Goal: Information Seeking & Learning: Learn about a topic

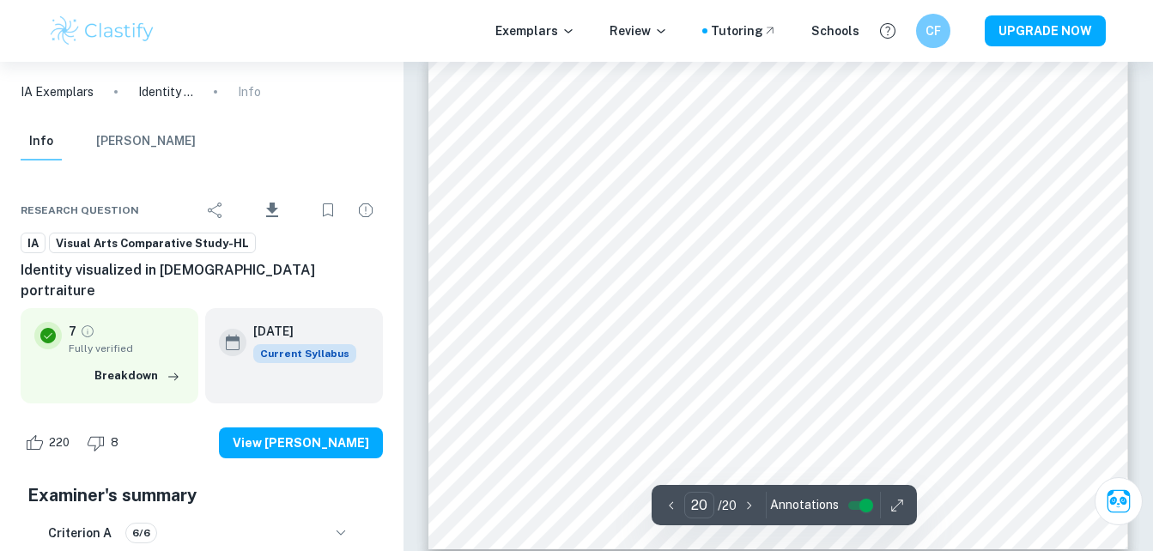
scroll to position [10036, 0]
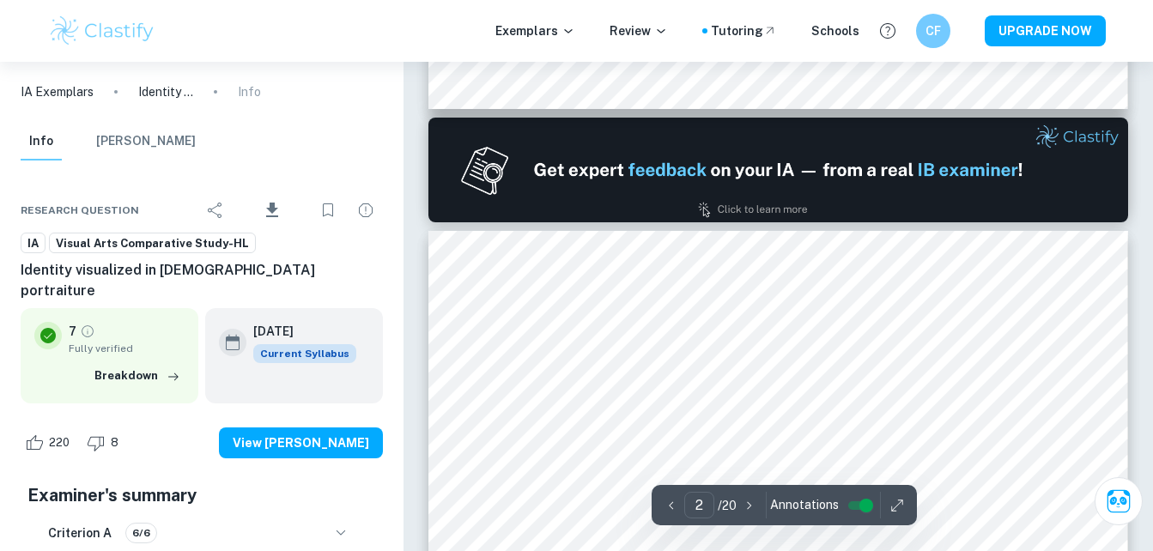
type input "1"
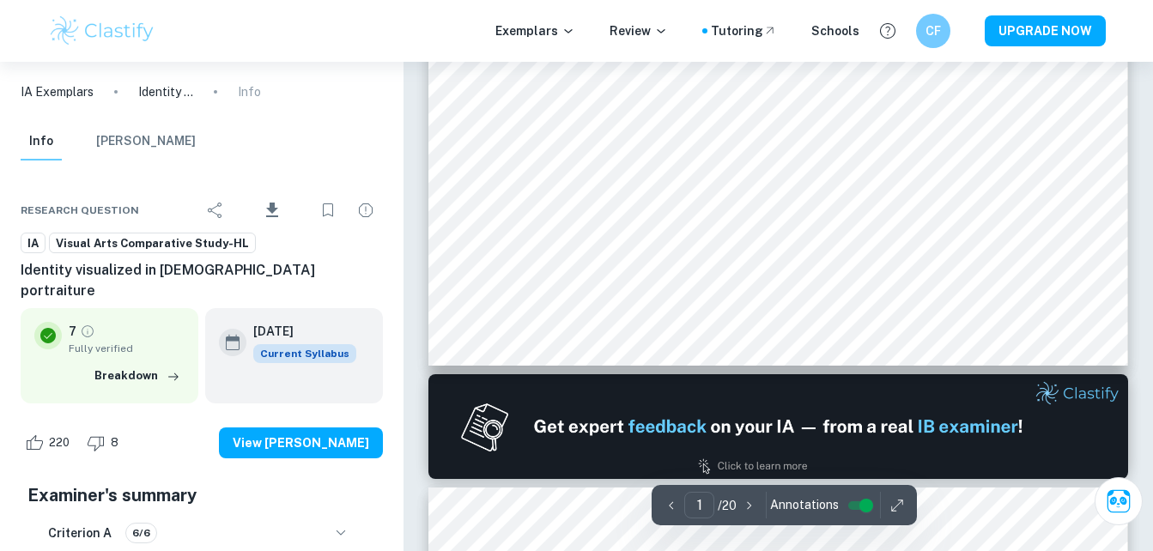
scroll to position [0, 0]
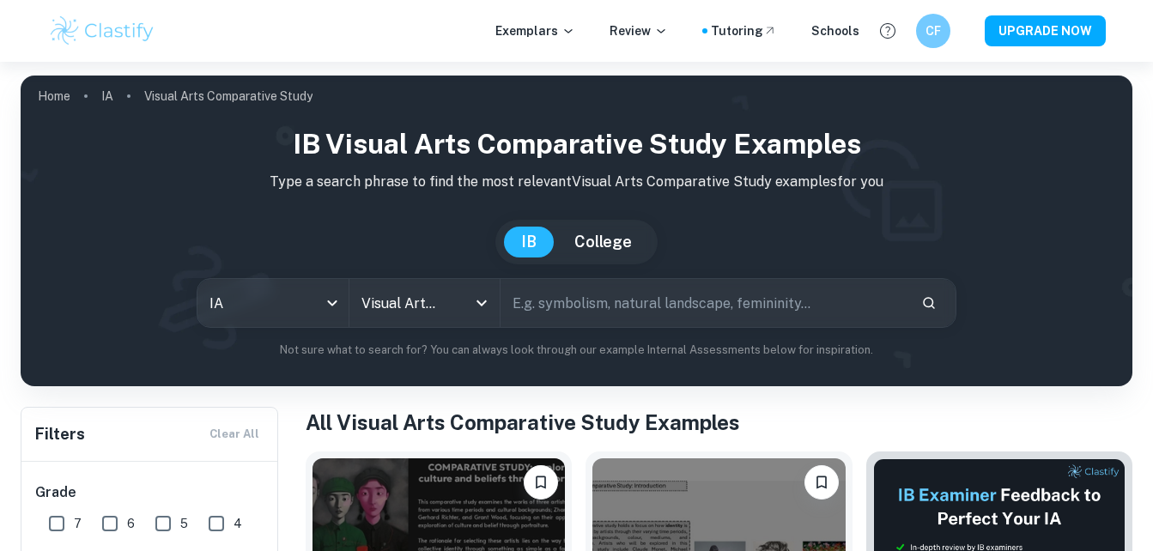
scroll to position [369, 0]
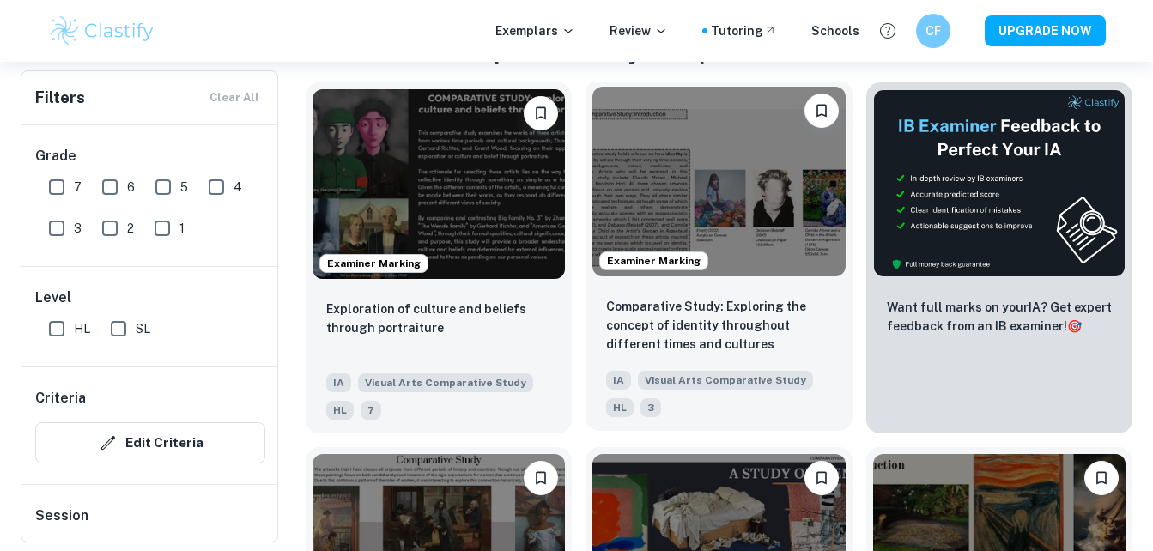
click at [785, 221] on img at bounding box center [718, 182] width 252 height 190
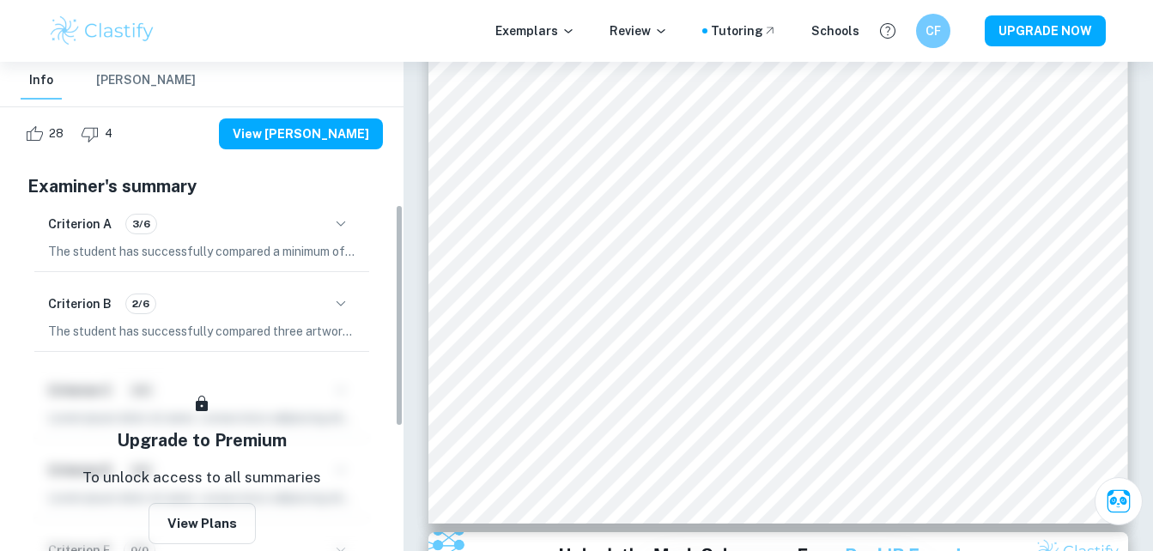
scroll to position [313, 0]
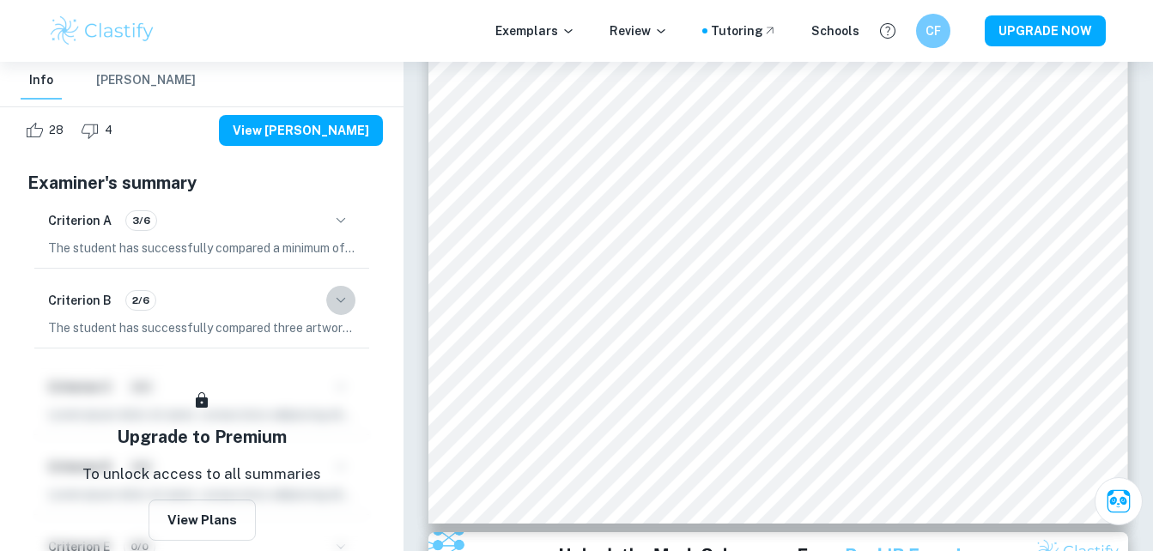
click at [344, 290] on icon "button" at bounding box center [341, 300] width 21 height 21
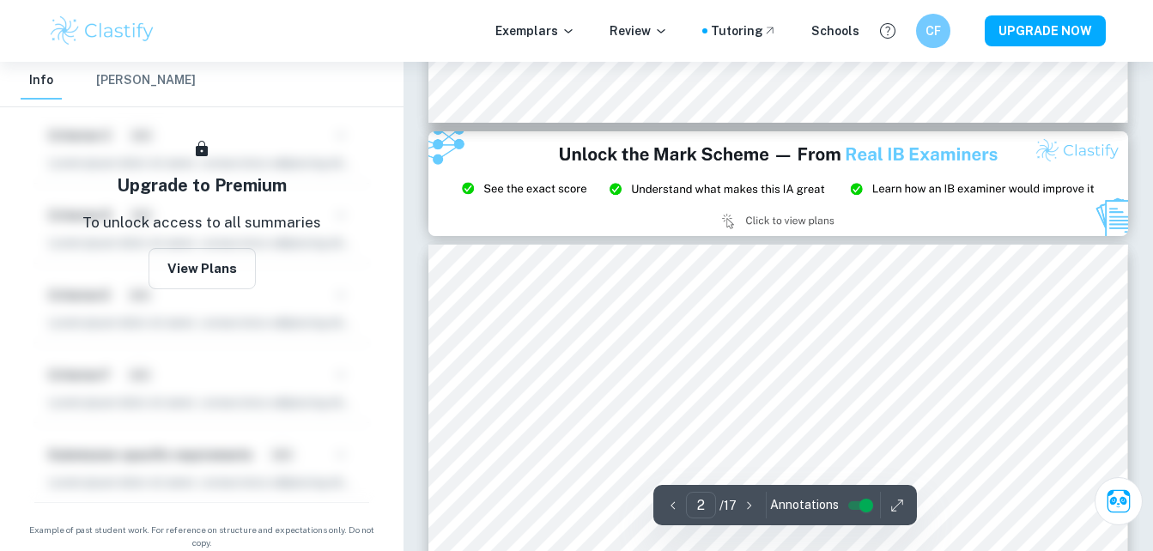
scroll to position [106, 0]
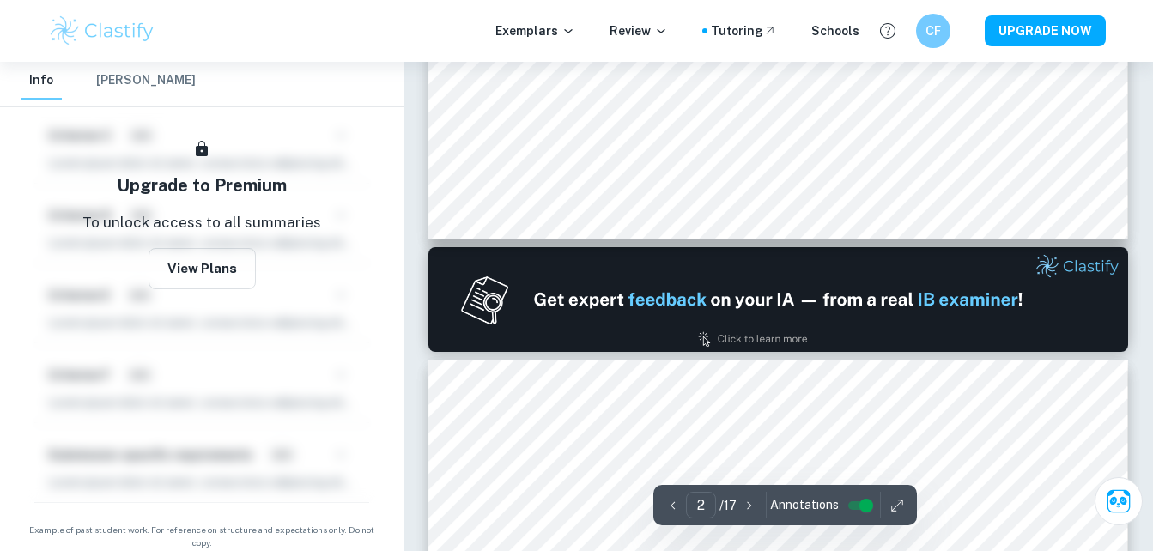
type input "1"
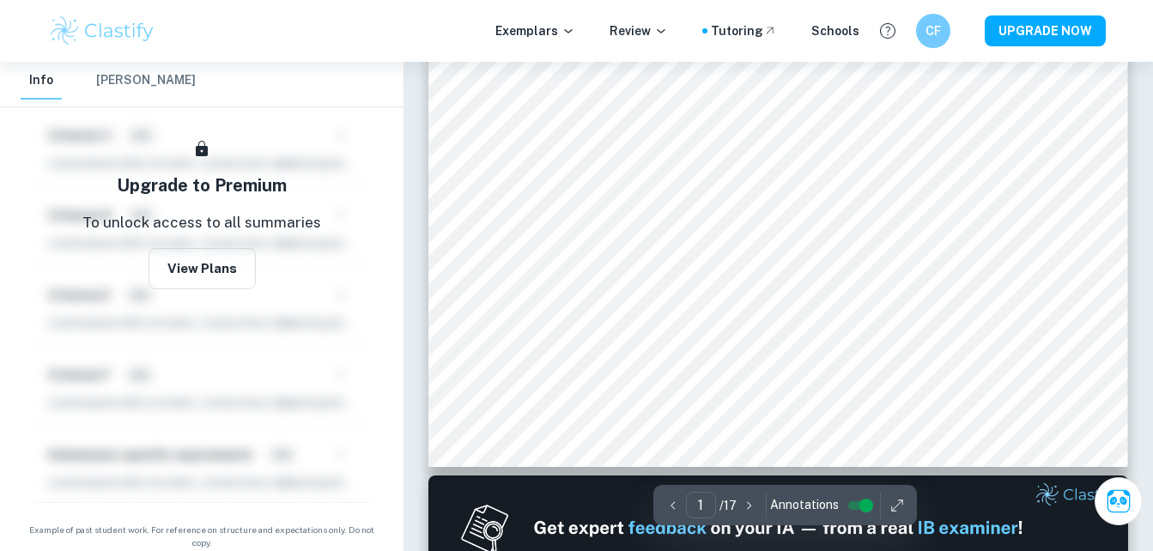
scroll to position [0, 0]
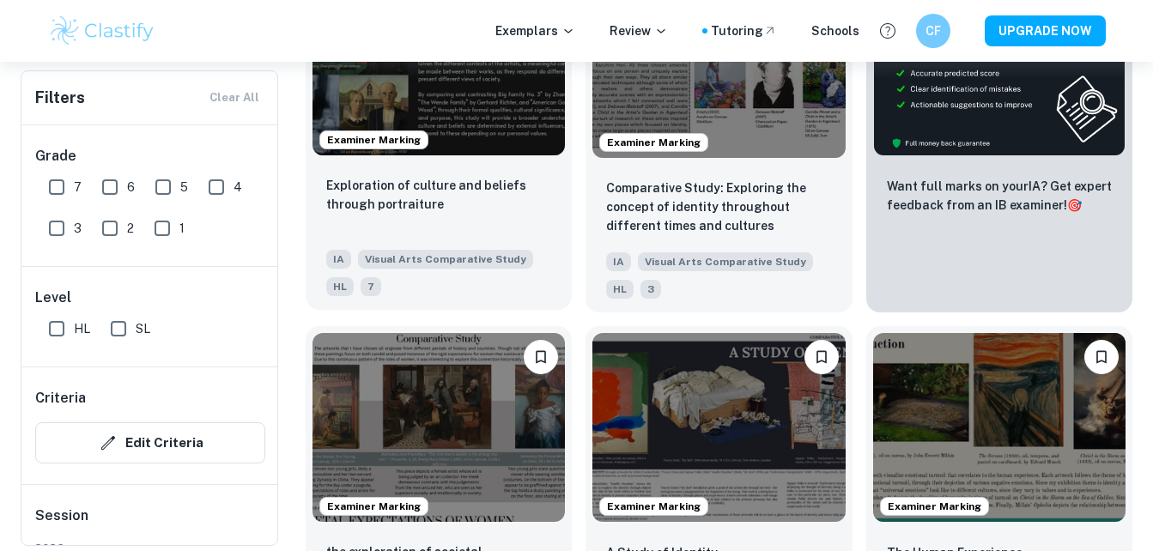
scroll to position [338, 0]
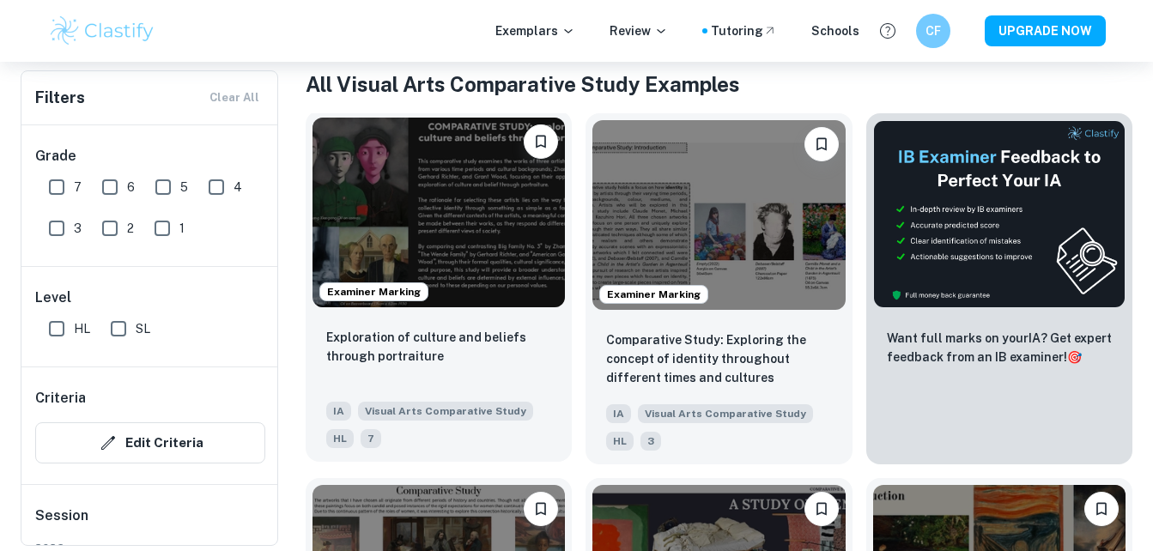
click at [480, 232] on img at bounding box center [438, 213] width 252 height 190
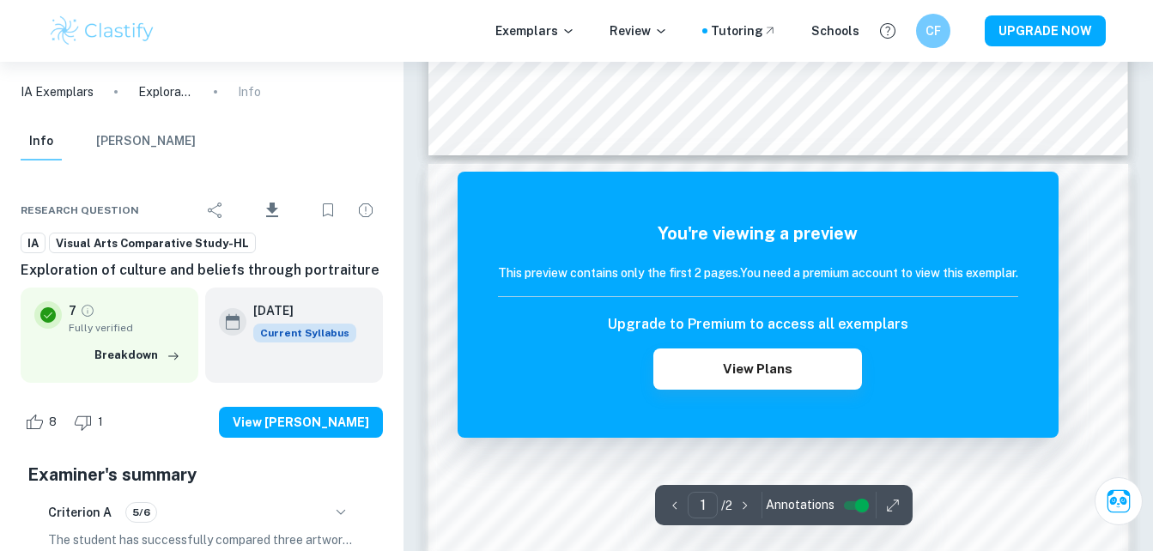
scroll to position [441, 0]
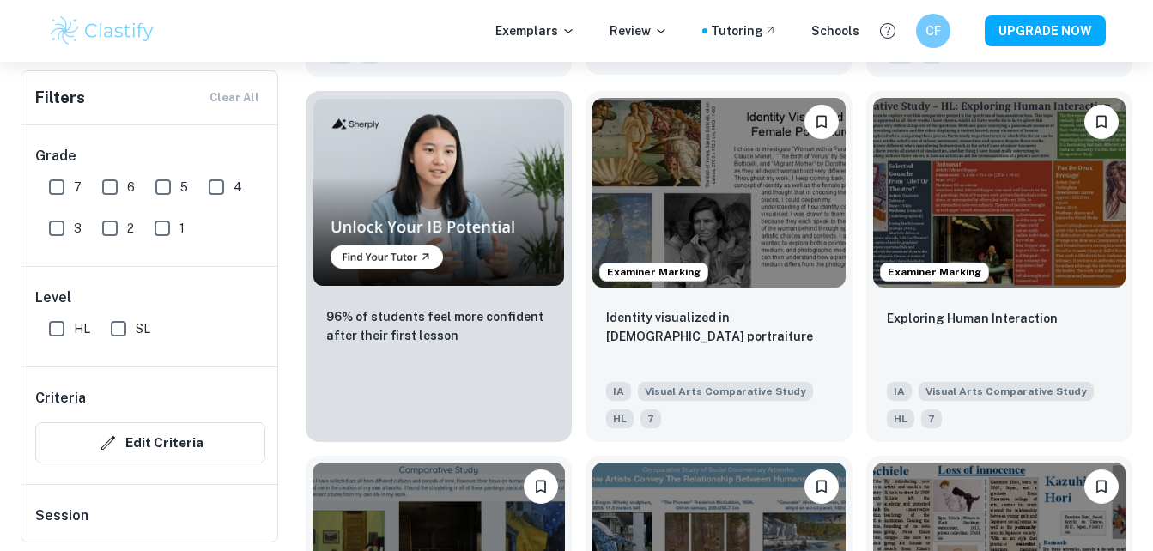
scroll to position [1090, 0]
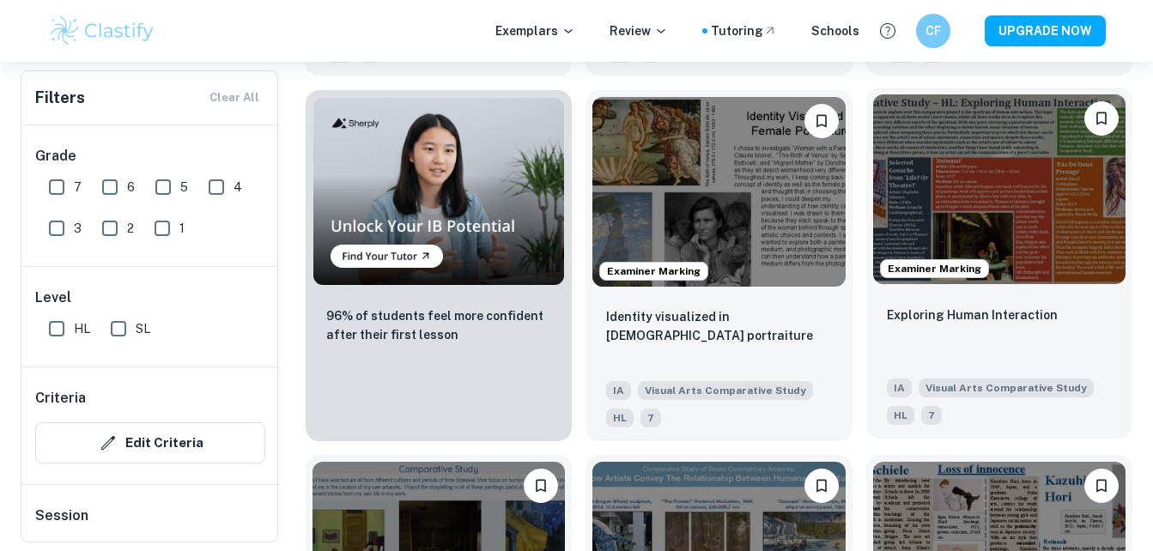
click at [958, 178] on img at bounding box center [999, 189] width 252 height 190
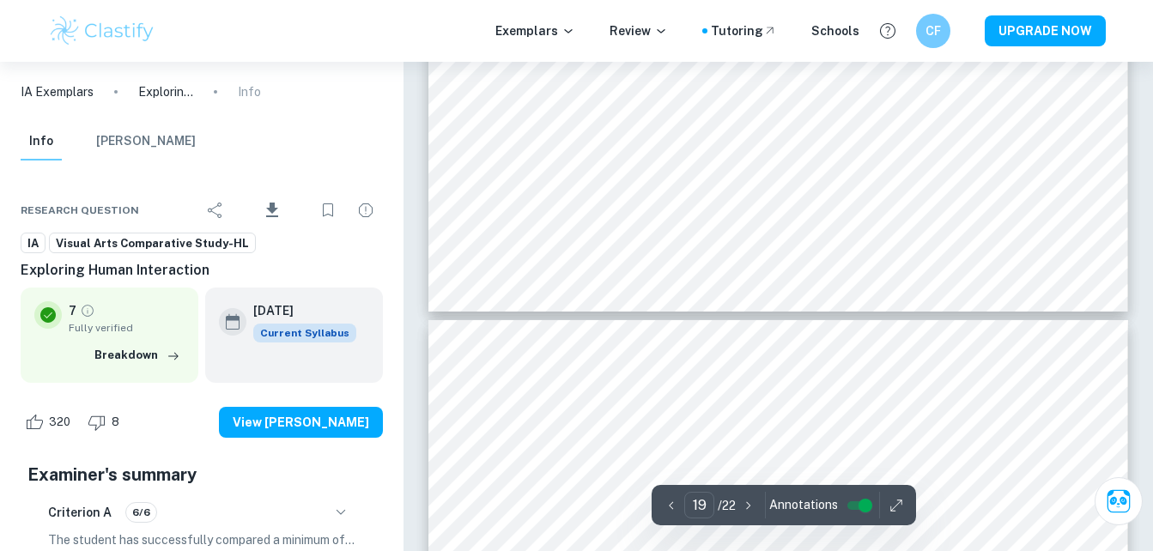
scroll to position [7869, 0]
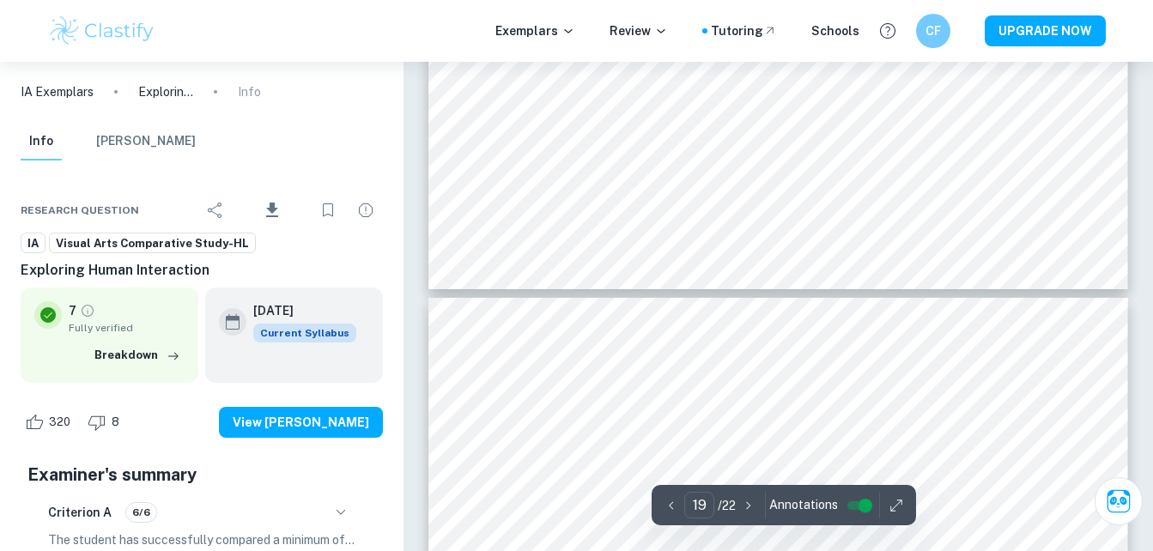
type input "20"
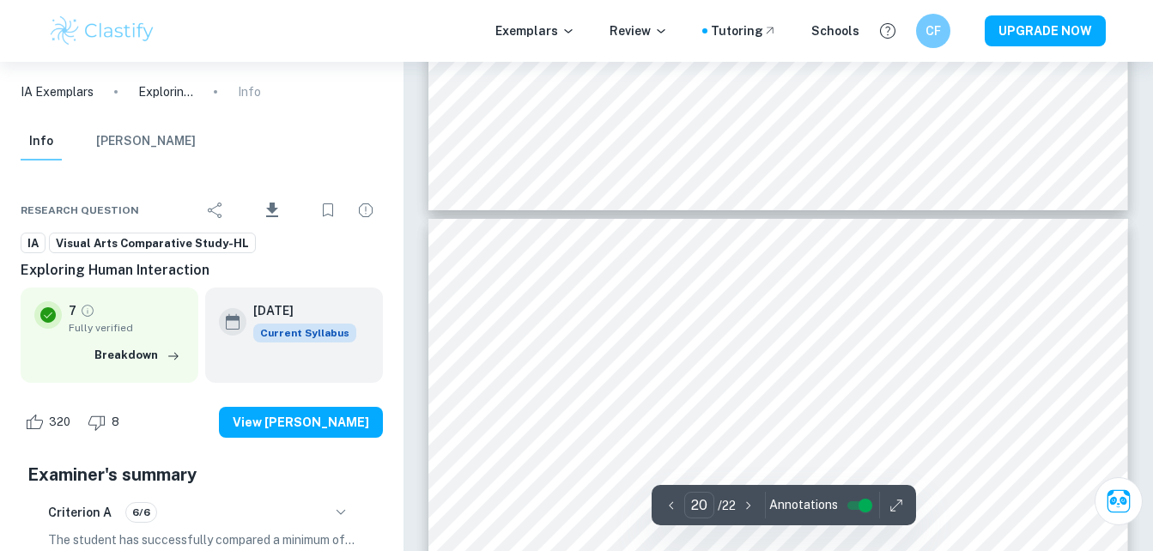
scroll to position [7947, 0]
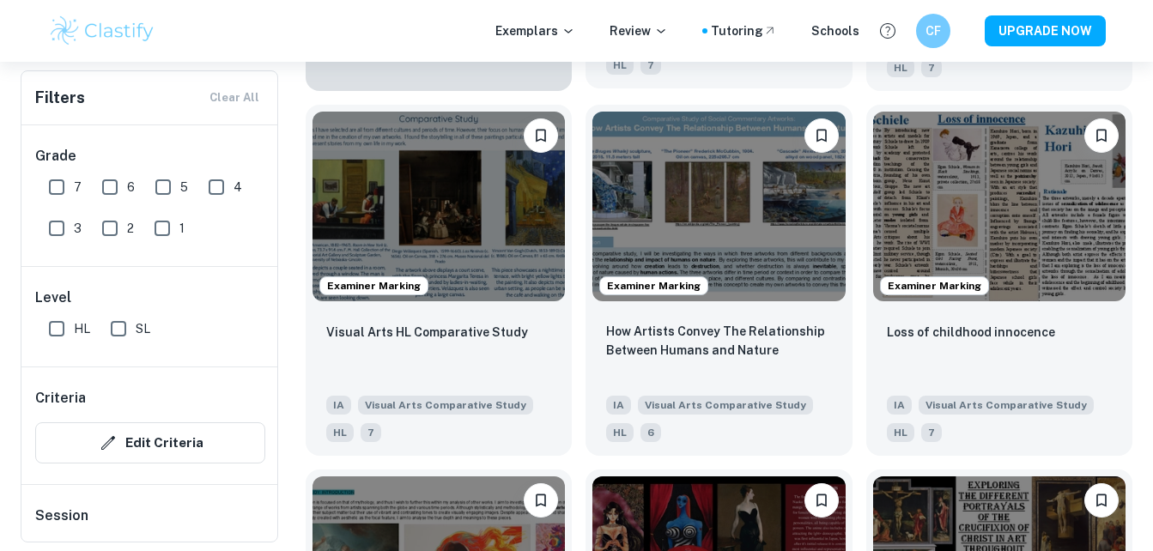
scroll to position [1441, 0]
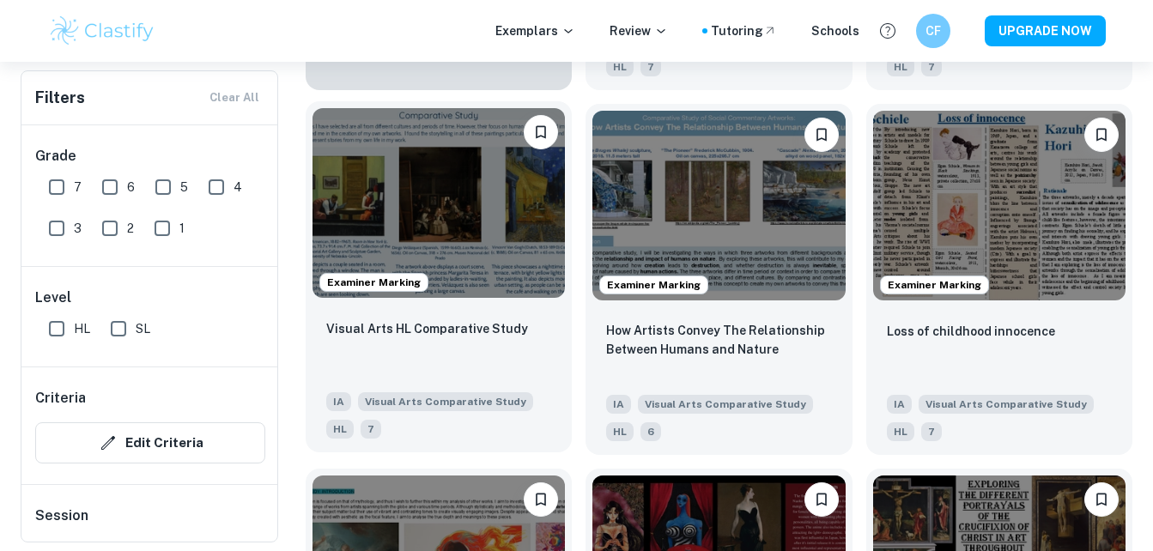
click at [489, 227] on img at bounding box center [438, 203] width 252 height 190
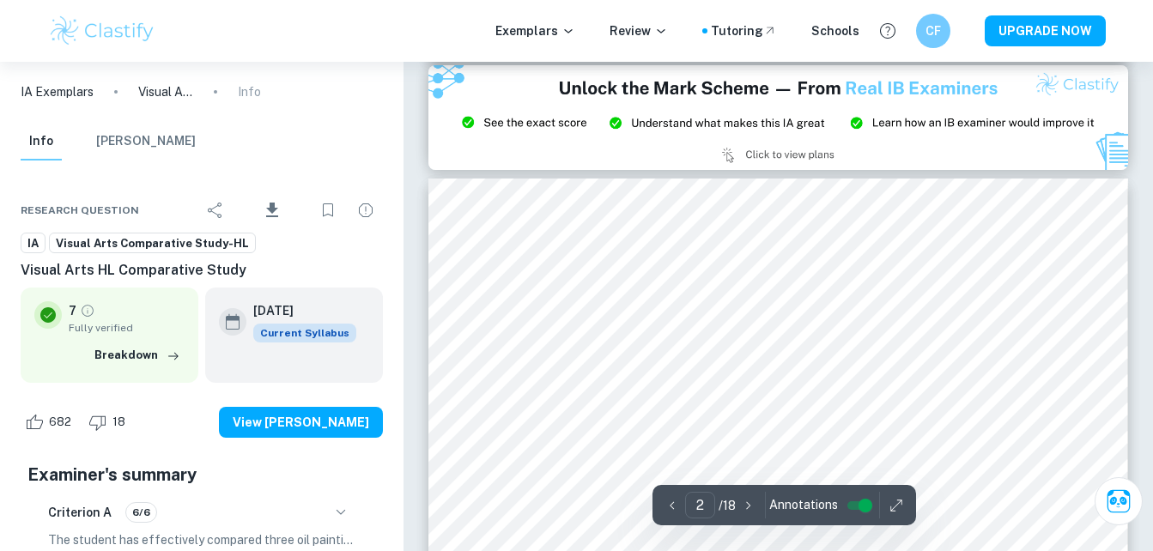
scroll to position [117, 0]
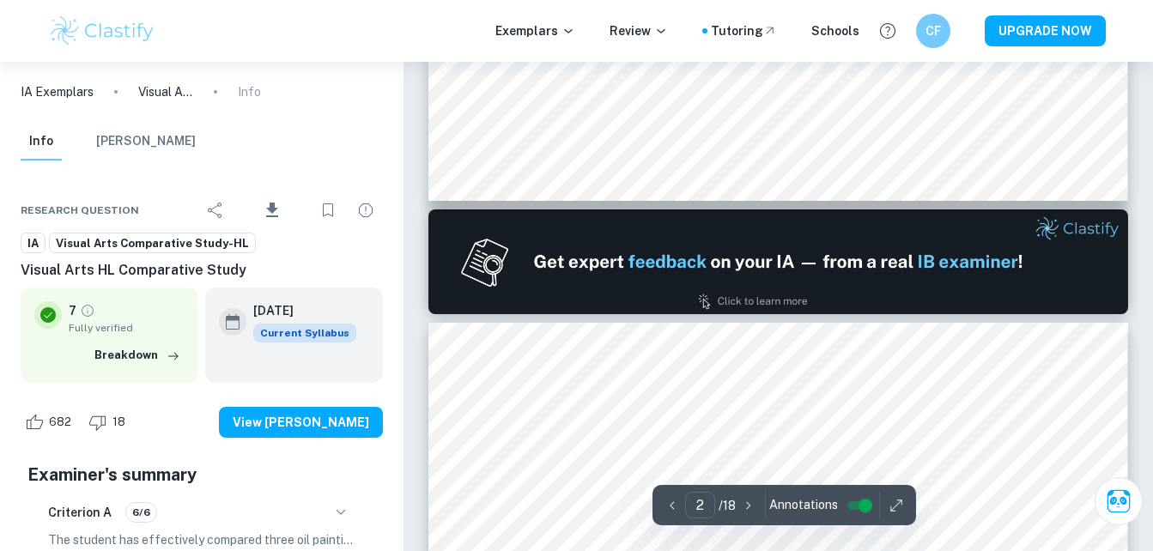
type input "1"
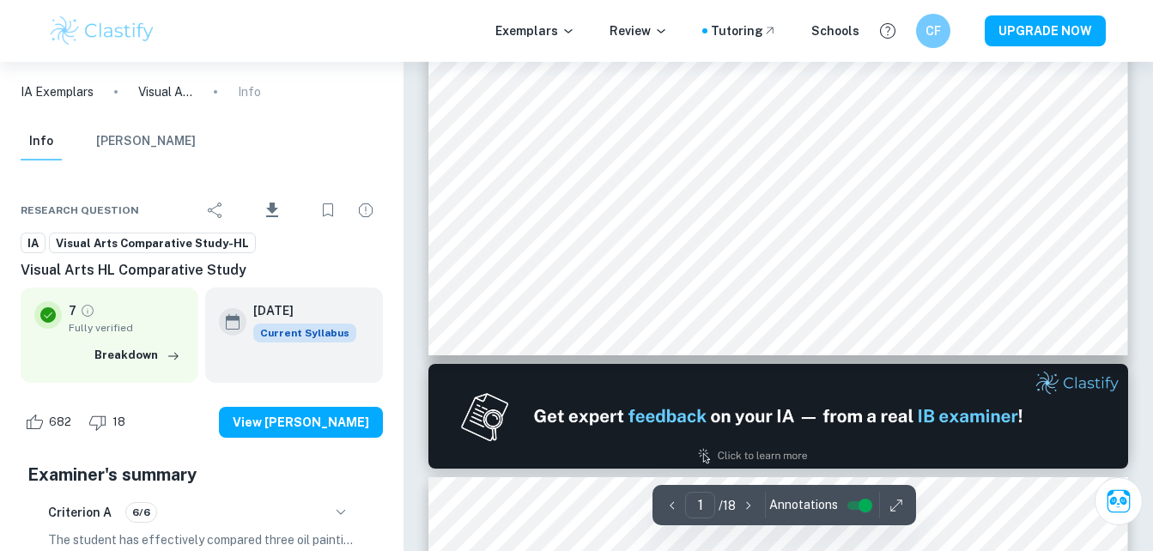
scroll to position [0, 0]
